Goal: Task Accomplishment & Management: Manage account settings

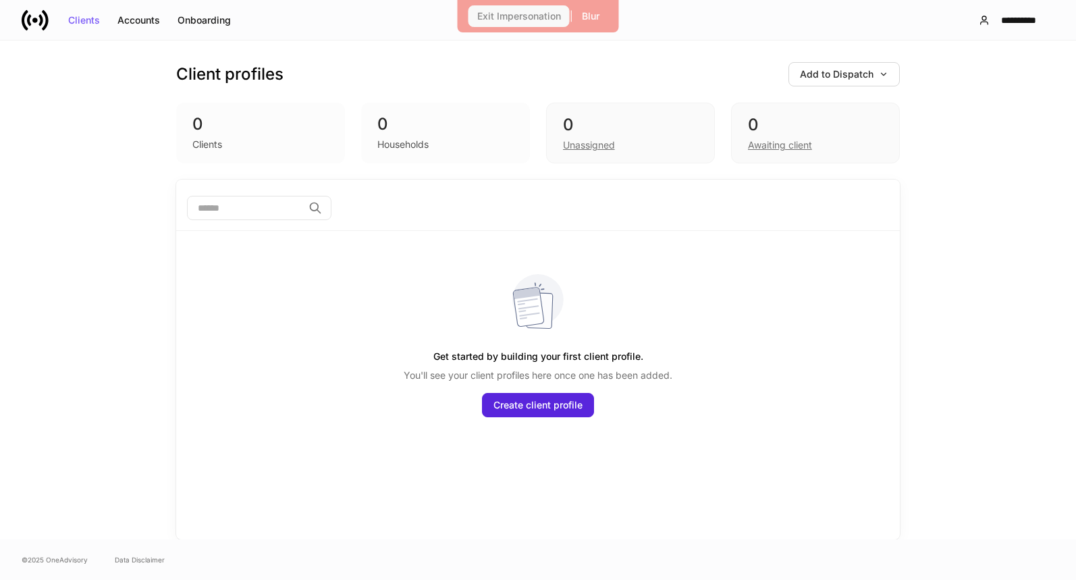
click at [518, 17] on div "Exit Impersonation" at bounding box center [519, 15] width 84 height 9
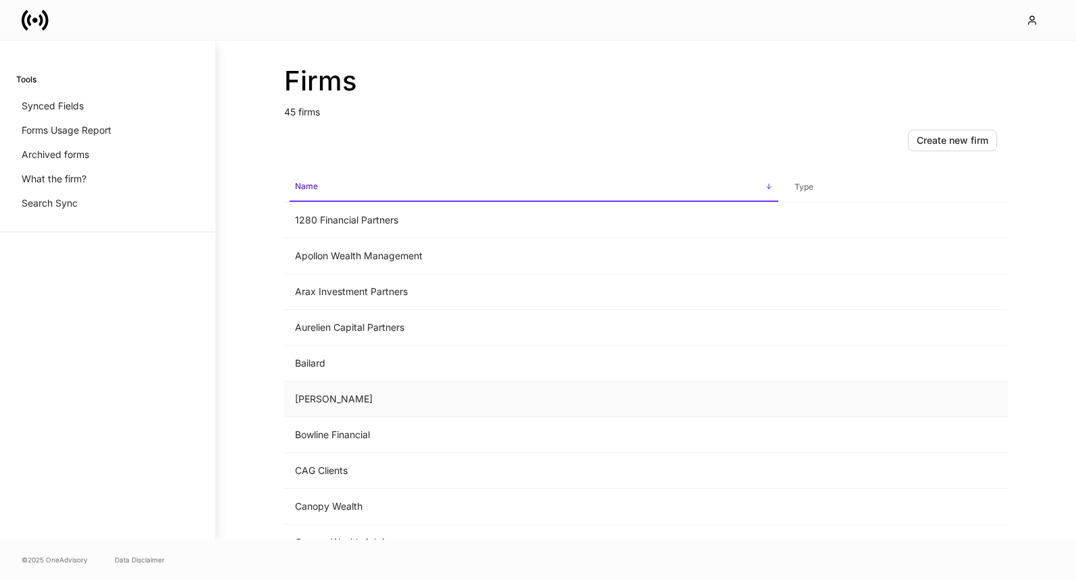
click at [416, 393] on td "Bartlett" at bounding box center [533, 399] width 499 height 36
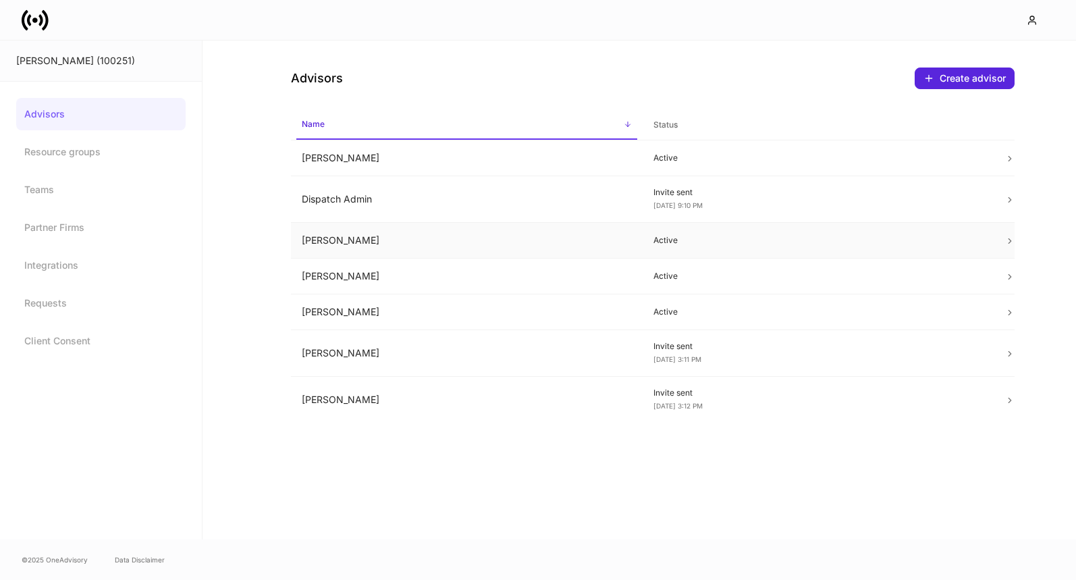
click at [1005, 238] on icon at bounding box center [1009, 240] width 9 height 9
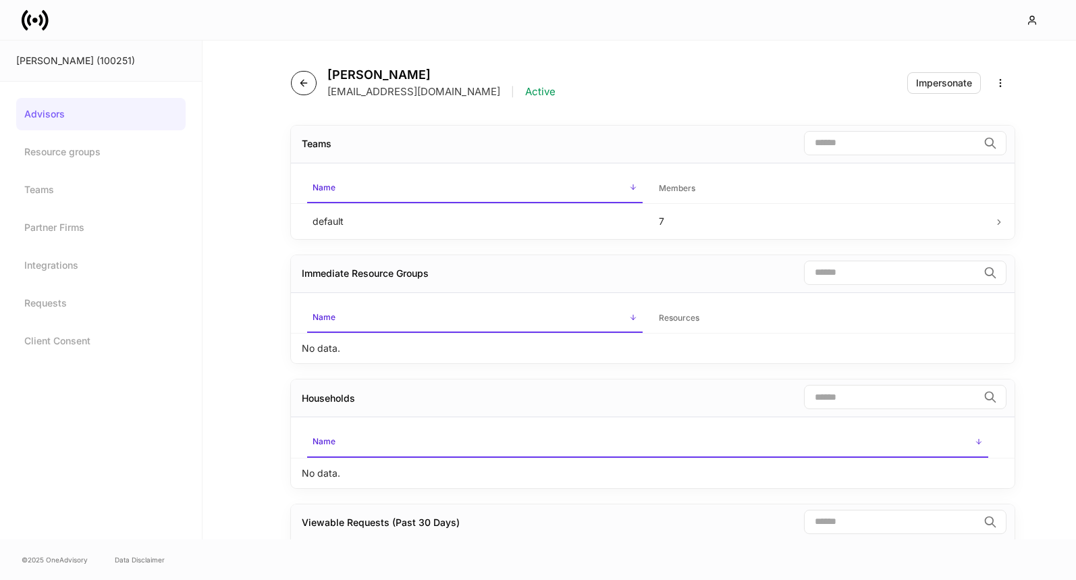
click at [308, 82] on icon "button" at bounding box center [303, 83] width 11 height 11
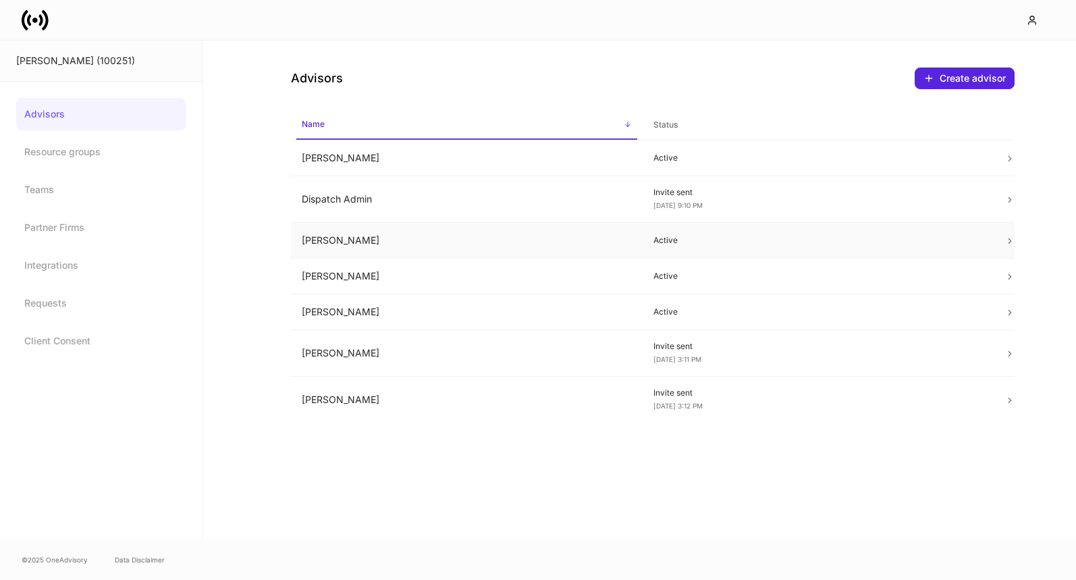
click at [673, 235] on p "Active" at bounding box center [818, 240] width 330 height 11
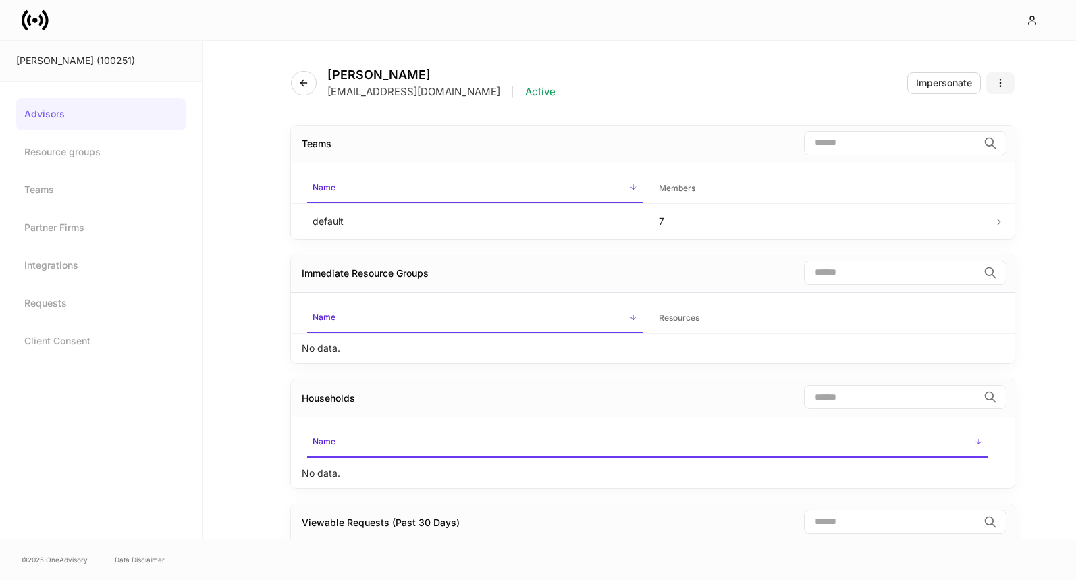
click at [998, 83] on icon "button" at bounding box center [1000, 83] width 11 height 11
click at [945, 132] on p "Disable advisor account" at bounding box center [949, 136] width 106 height 13
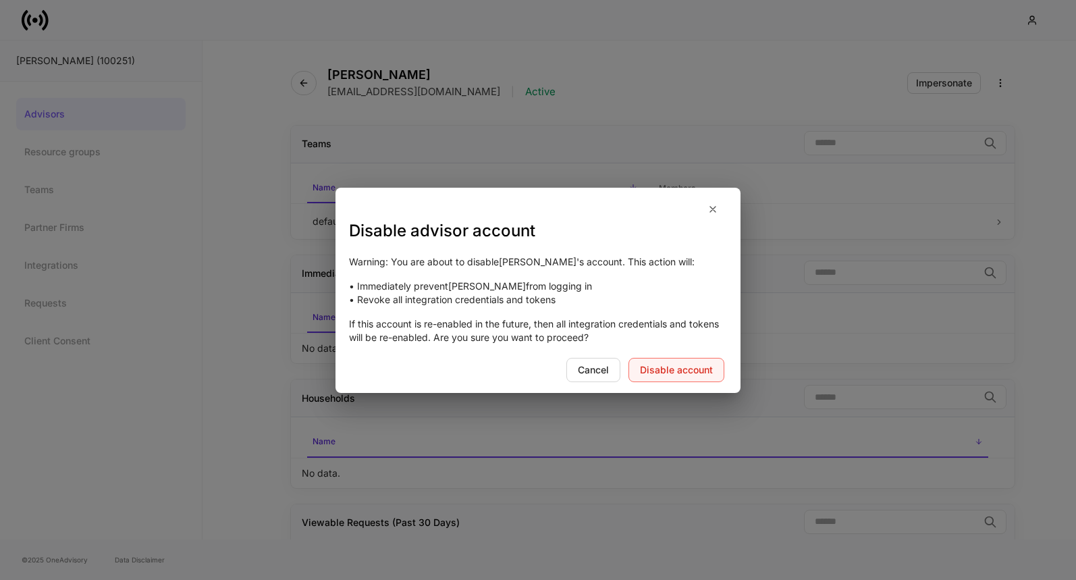
click at [669, 367] on div "Disable account" at bounding box center [676, 369] width 73 height 9
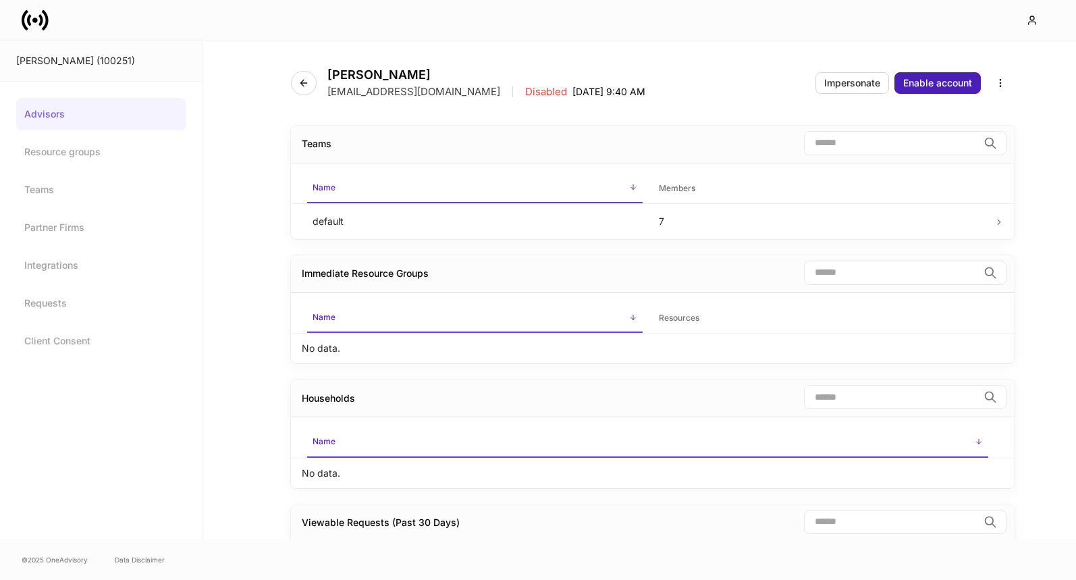
click at [935, 78] on div "Enable account" at bounding box center [937, 82] width 69 height 9
